Goal: Transaction & Acquisition: Book appointment/travel/reservation

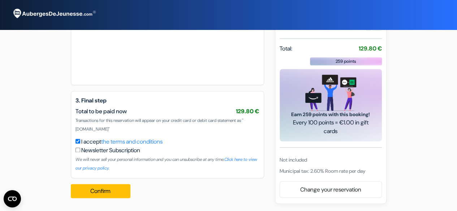
scroll to position [368, 0]
click at [328, 188] on font "Change your reservation" at bounding box center [330, 190] width 61 height 8
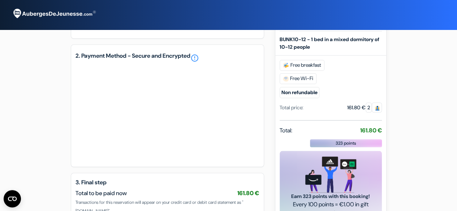
scroll to position [289, 0]
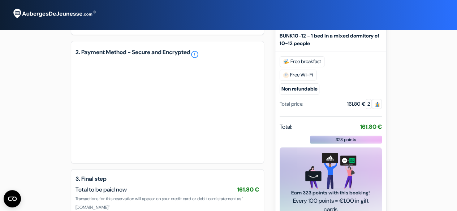
click at [289, 108] on div "Total price:" at bounding box center [291, 104] width 24 height 8
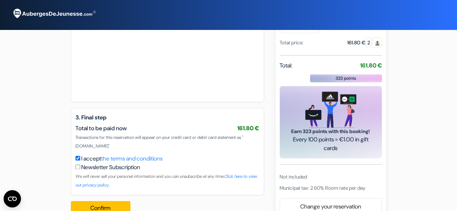
scroll to position [368, 0]
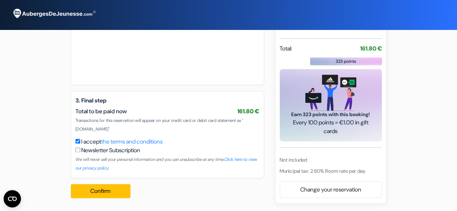
click at [309, 162] on div "Not included" at bounding box center [330, 160] width 102 height 8
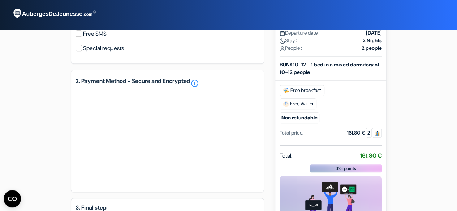
click at [351, 157] on div "Total: 161.80 €" at bounding box center [330, 156] width 102 height 10
click at [349, 169] on font "323 points" at bounding box center [345, 168] width 21 height 6
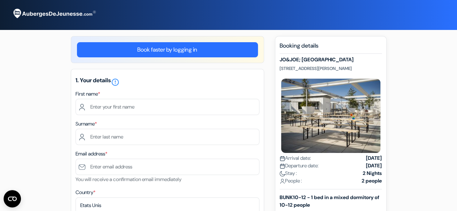
scroll to position [0, 0]
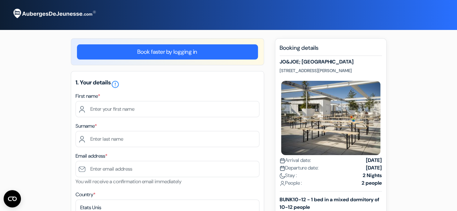
click at [95, 125] on font "Surname" at bounding box center [84, 126] width 19 height 6
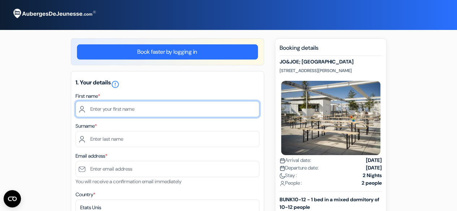
click at [103, 115] on input "text" at bounding box center [167, 109] width 184 height 16
type input "fdgdg"
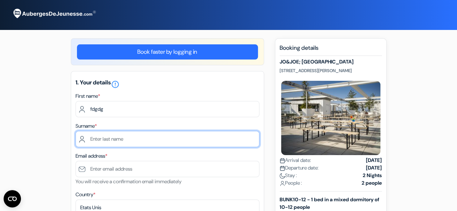
click at [119, 135] on input "text" at bounding box center [167, 139] width 184 height 16
type input "sfsf"
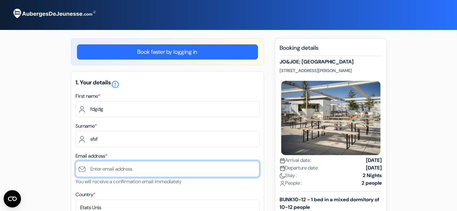
click at [123, 170] on input "text" at bounding box center [167, 169] width 184 height 16
click at [123, 168] on input "text" at bounding box center [167, 169] width 184 height 16
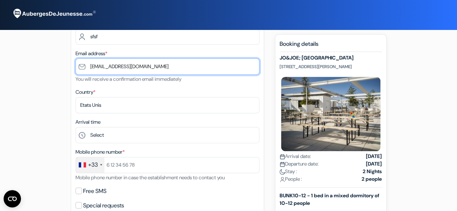
scroll to position [108, 0]
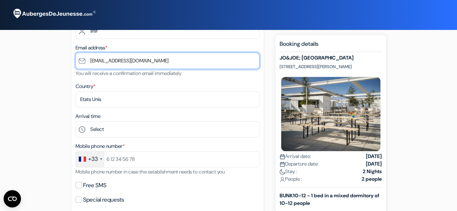
type input "[EMAIL_ADDRESS][DOMAIN_NAME]"
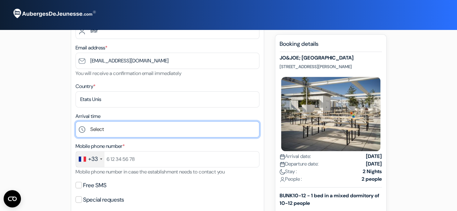
click at [105, 136] on select "Select 1:00 2:00 3:00 4:00 5:00 6:00 7:00 8:00 9:00 10:00 11:00 12:00 1:00 p.m.…" at bounding box center [167, 129] width 184 height 16
click at [75, 123] on select "Select 1:00 2:00 3:00 4:00 5:00 6:00 7:00 8:00 9:00 10:00 11:00 12:00 1:00 p.m.…" at bounding box center [167, 129] width 184 height 16
drag, startPoint x: 101, startPoint y: 131, endPoint x: 101, endPoint y: 124, distance: 6.9
click at [101, 131] on select "Select 1:00 2:00 3:00 4:00 5:00 6:00 7:00 8:00 9:00 10:00 11:00 12:00 1:00 p.m.…" at bounding box center [167, 129] width 184 height 16
select select "13"
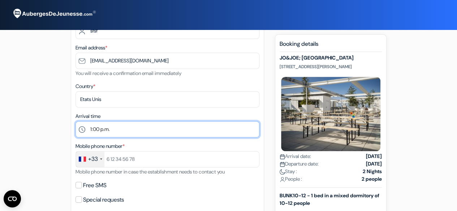
click at [75, 123] on select "Select 1:00 2:00 3:00 4:00 5:00 6:00 7:00 8:00 9:00 10:00 11:00 12:00 1:00 p.m.…" at bounding box center [167, 129] width 184 height 16
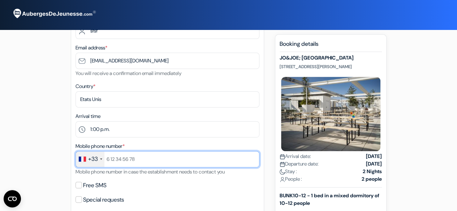
click at [120, 159] on input "text" at bounding box center [167, 159] width 184 height 16
type input "2541253482"
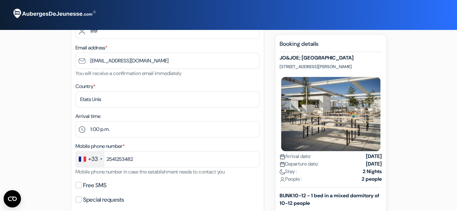
click at [0, 154] on form "Departure add_box JO&JOE; Vienna Europaplatz 1/6 Wein, Vienna, Austria JO&JOE; …" at bounding box center [228, 168] width 457 height 553
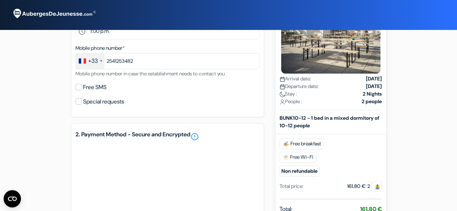
scroll to position [217, 0]
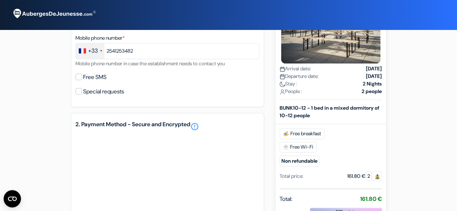
click at [79, 82] on div "Free SMS" at bounding box center [167, 77] width 184 height 10
click at [78, 78] on input "Free SMS" at bounding box center [78, 77] width 6 height 6
checkbox input "true"
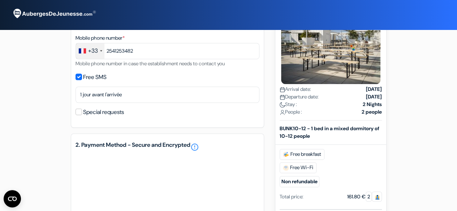
click at [51, 91] on div "add_box JO&JOE; Vienna Europaplatz 1/6 Wein, Vienna, Austria Détails de l'établ…" at bounding box center [228, 98] width 411 height 553
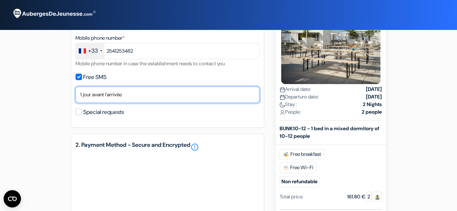
click at [100, 98] on select "Non merci Maintenant Le jour de votre arrivée 1 jour avant l'arrivée 2 jours av…" at bounding box center [167, 95] width 184 height 16
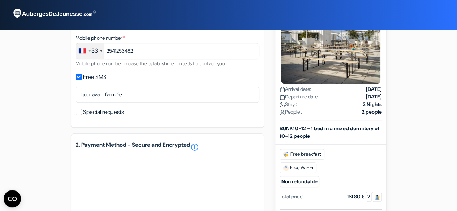
click at [26, 99] on div "add_box JO&JOE; Vienna Europaplatz 1/6 Wein, Vienna, Austria Détails de l'établ…" at bounding box center [228, 98] width 411 height 553
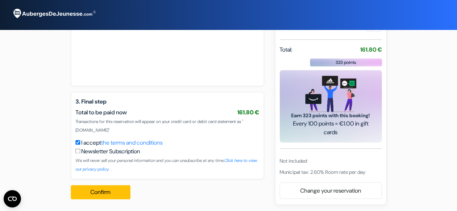
scroll to position [389, 0]
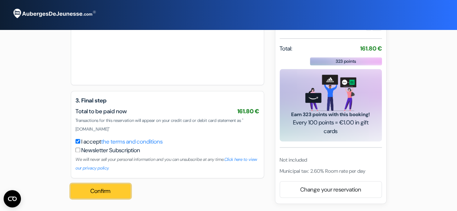
click at [95, 190] on font "Confirm" at bounding box center [100, 191] width 20 height 8
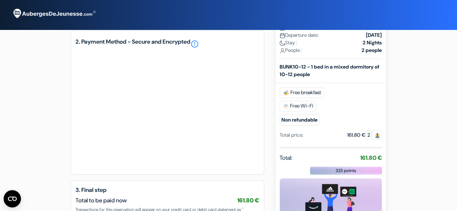
scroll to position [317, 0]
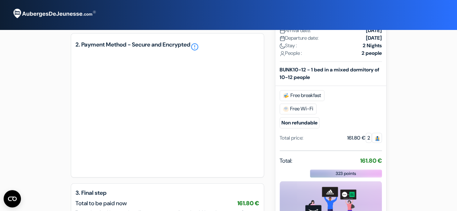
click at [47, 129] on div "add_box JO&JOE; Vienna Europaplatz 1/6 Wein, Vienna, Austria Détails de l'établ…" at bounding box center [228, 18] width 411 height 595
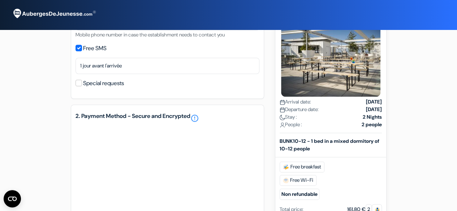
scroll to position [281, 0]
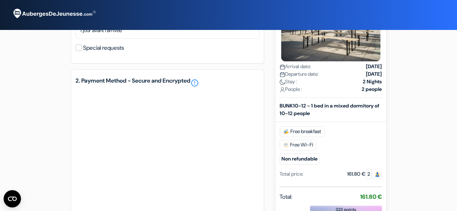
click at [0, 132] on form "Departure add_box JO&JOE; Vienna Europaplatz 1/6 Wein, Vienna, Austria JO&JOE; …" at bounding box center [228, 26] width 457 height 615
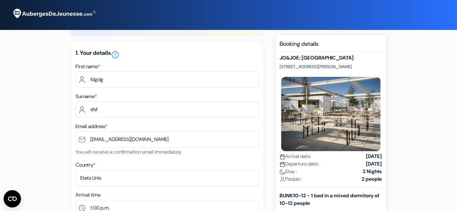
scroll to position [0, 0]
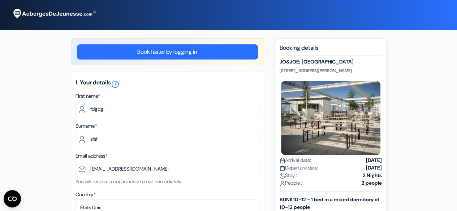
click at [67, 15] on img at bounding box center [54, 13] width 90 height 19
